Goal: Navigation & Orientation: Find specific page/section

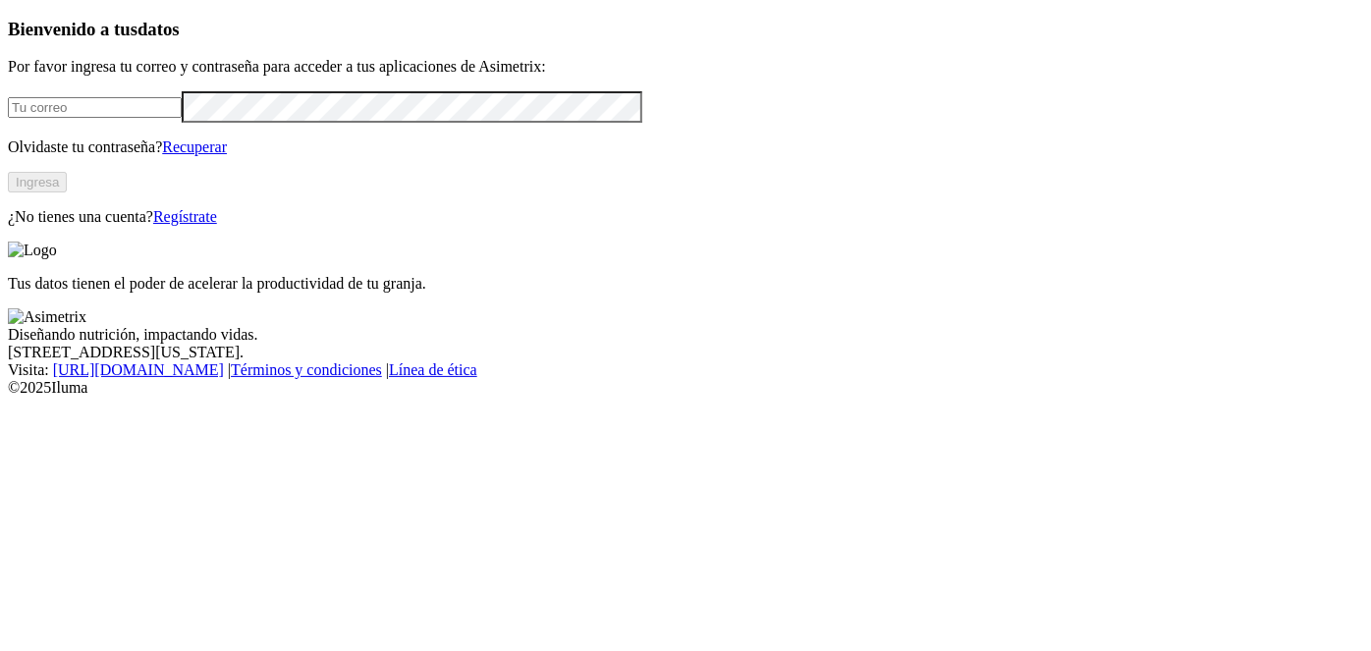
type input "[EMAIL_ADDRESS][DOMAIN_NAME]"
click at [67, 193] on button "Ingresa" at bounding box center [37, 182] width 59 height 21
